Goal: Task Accomplishment & Management: Use online tool/utility

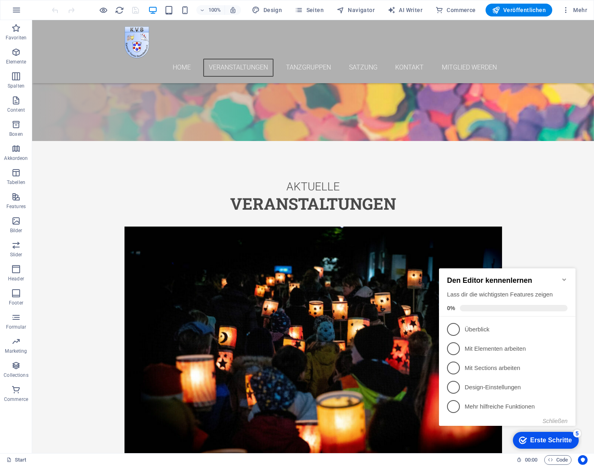
scroll to position [374, 0]
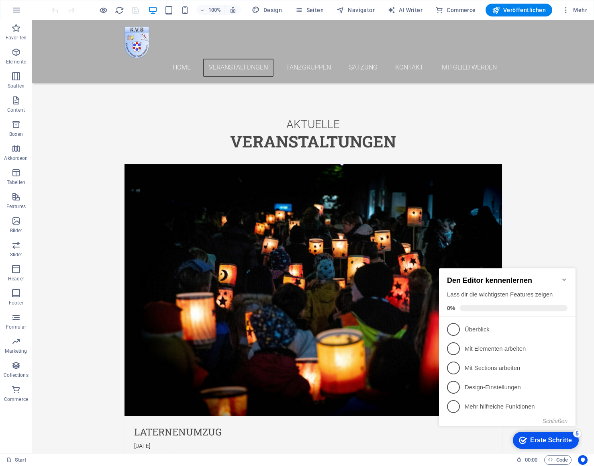
click at [564, 278] on icon "Minimize checklist" at bounding box center [564, 279] width 4 height 2
click at [564, 277] on div "checkmark Erste Schritte 5 Den Editor kennenlernen Lass dir die wichtigsten Fea…" at bounding box center [509, 353] width 146 height 195
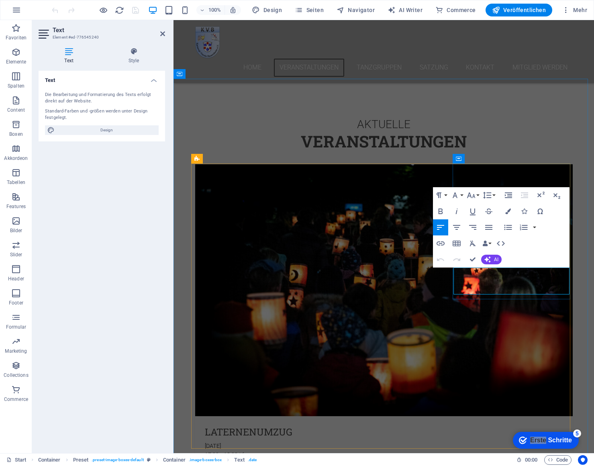
drag, startPoint x: 477, startPoint y: 272, endPoint x: 731, endPoint y: 248, distance: 254.8
click at [213, 130] on div "Aktuelle" at bounding box center [383, 124] width 379 height 14
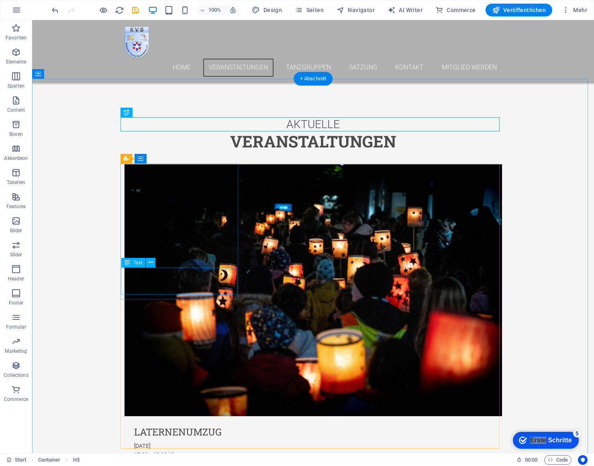
click at [148, 442] on div "[DATE] 17:00 - 18:00 Uhr" at bounding box center [312, 455] width 377 height 27
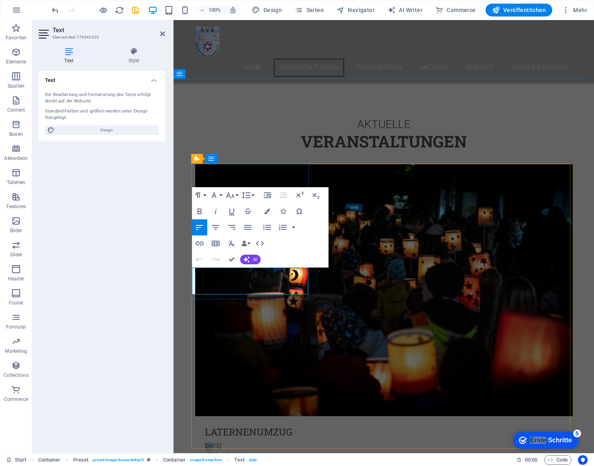
drag, startPoint x: 216, startPoint y: 270, endPoint x: 210, endPoint y: 270, distance: 6.0
click at [210, 442] on p "[DATE]" at bounding box center [384, 446] width 358 height 9
click at [0, 0] on div "H3" at bounding box center [0, 0] width 0 height 0
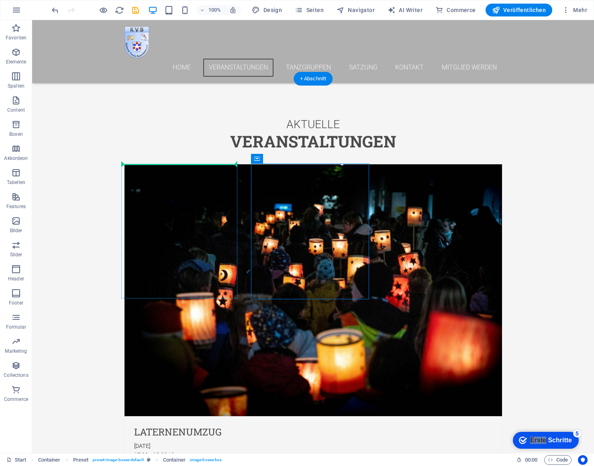
drag, startPoint x: 295, startPoint y: 177, endPoint x: 136, endPoint y: 178, distance: 158.6
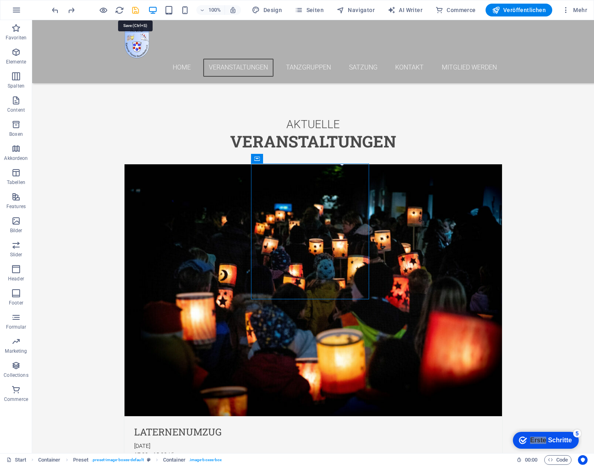
click at [137, 9] on icon "save" at bounding box center [135, 10] width 9 height 9
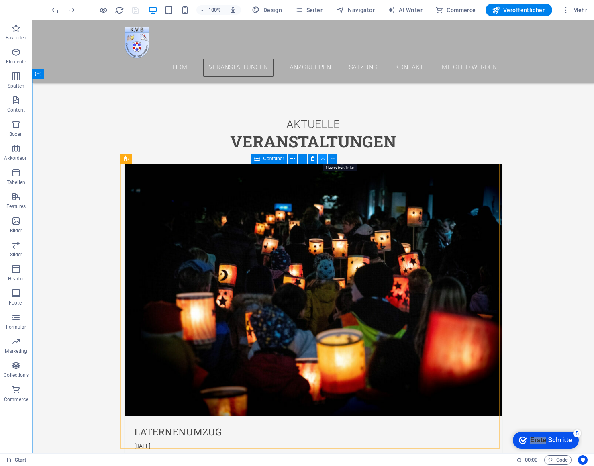
click at [323, 159] on icon at bounding box center [323, 159] width 4 height 8
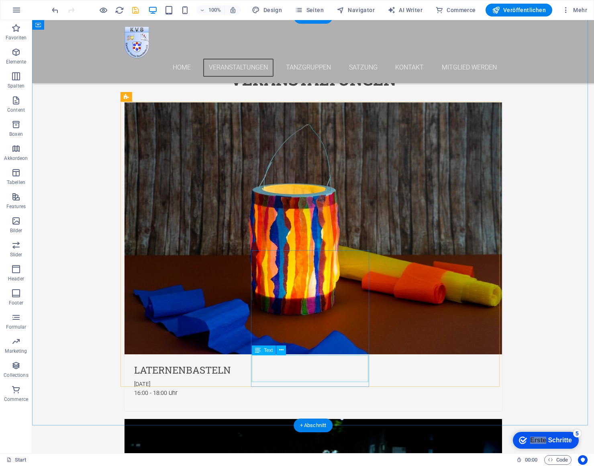
scroll to position [464, 0]
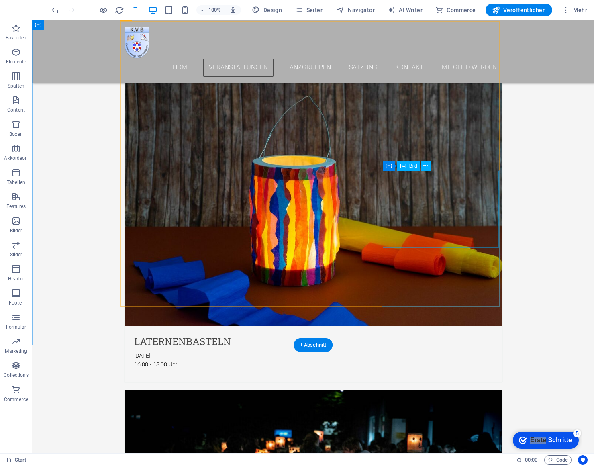
scroll to position [1217, 0]
